Goal: Task Accomplishment & Management: Use online tool/utility

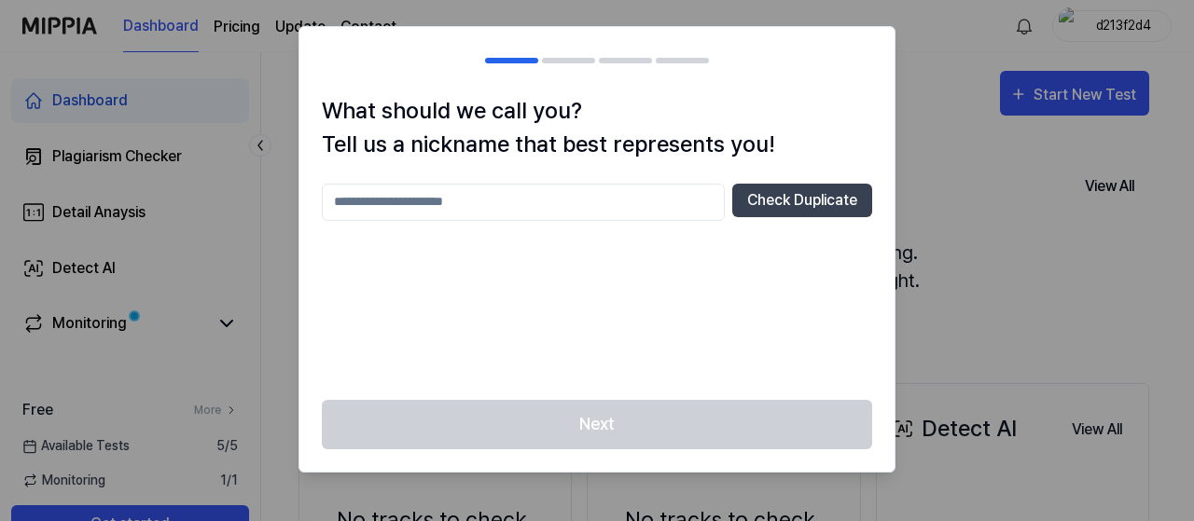
click at [616, 200] on input "text" at bounding box center [523, 202] width 403 height 37
paste input "text"
type input "*"
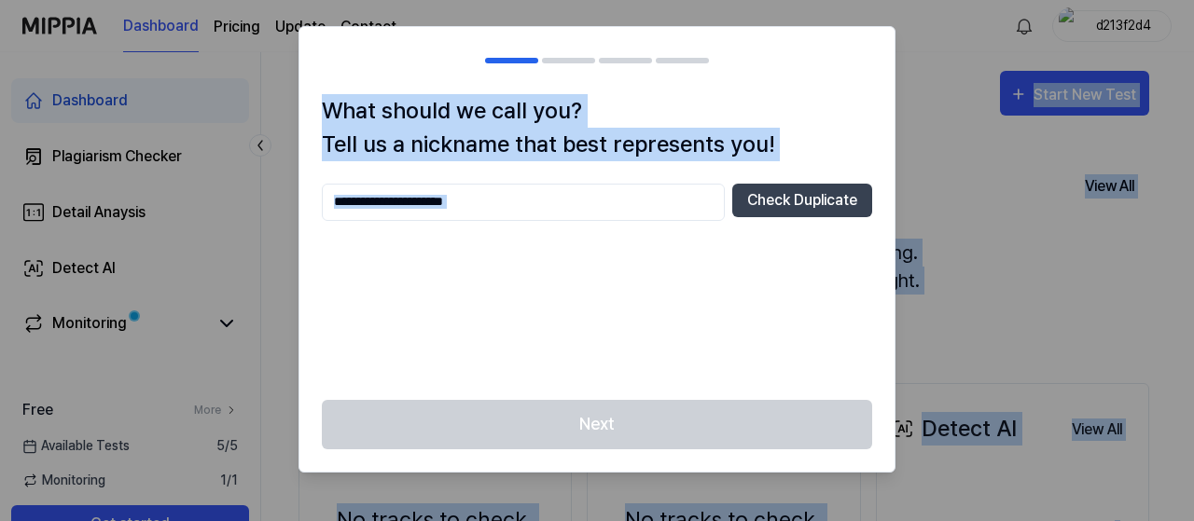
drag, startPoint x: 655, startPoint y: 225, endPoint x: 675, endPoint y: -42, distance: 267.6
click at [675, 0] on html "Dashboard Pricing Update Contact d213f2d4 Dashboard Plagiarism Checker Detail A…" at bounding box center [597, 260] width 1194 height 521
